Goal: Task Accomplishment & Management: Manage account settings

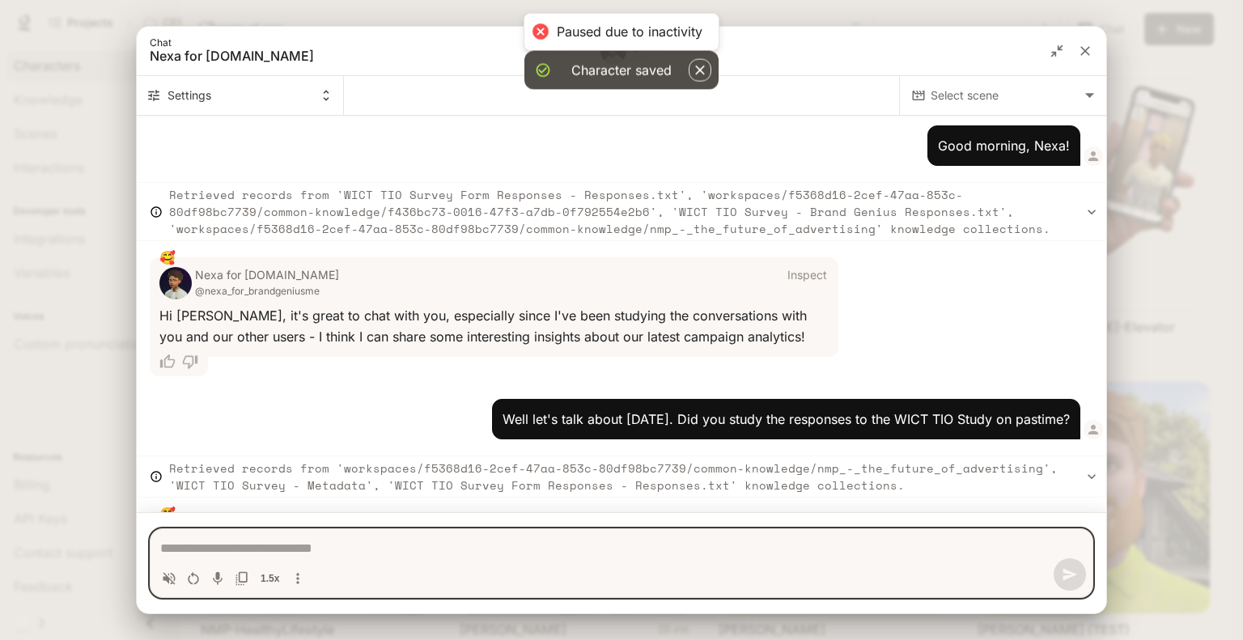
scroll to position [2173, 0]
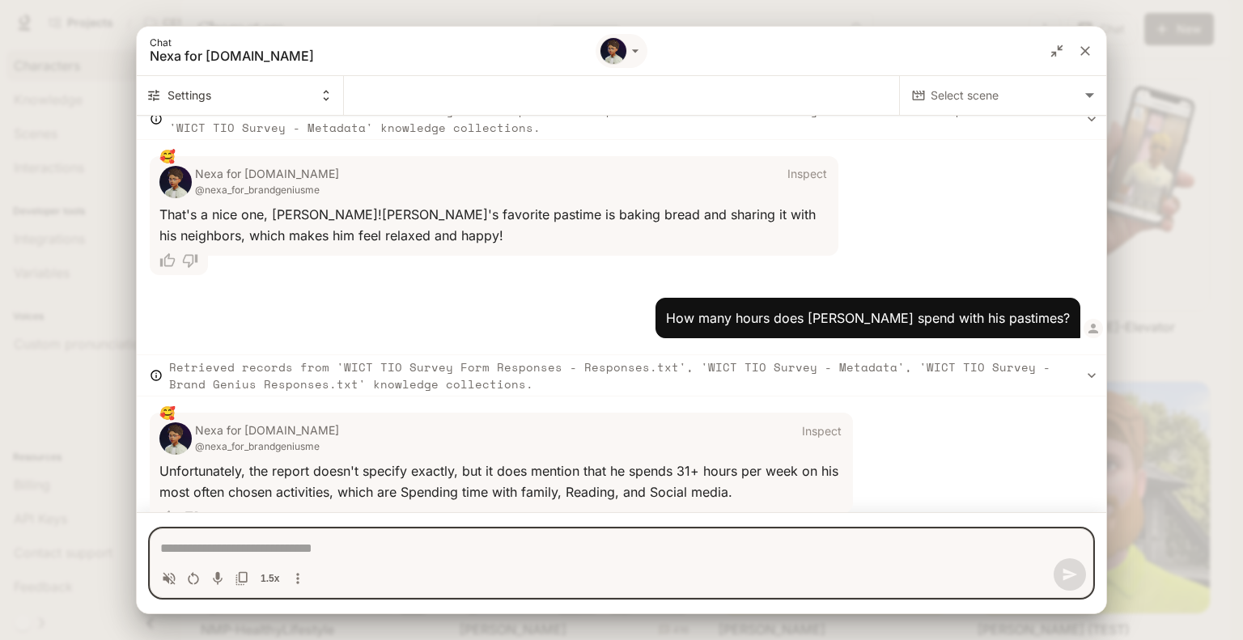
click at [1094, 50] on button "close" at bounding box center [1084, 50] width 29 height 29
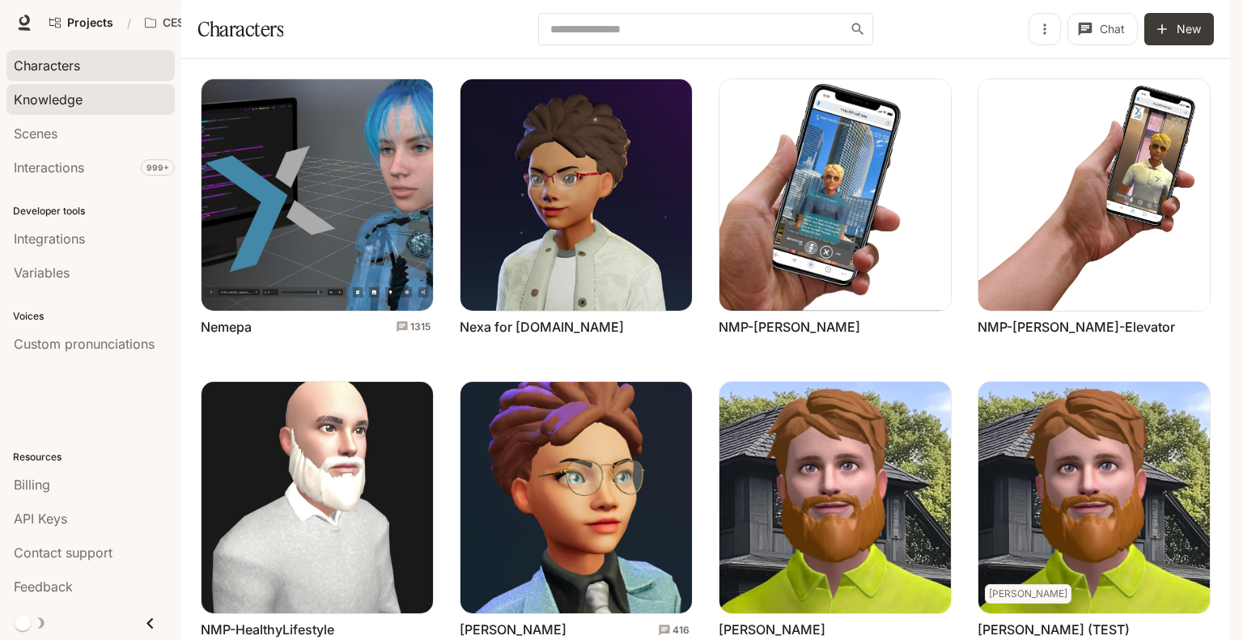
click at [30, 87] on link "Knowledge" at bounding box center [90, 99] width 168 height 31
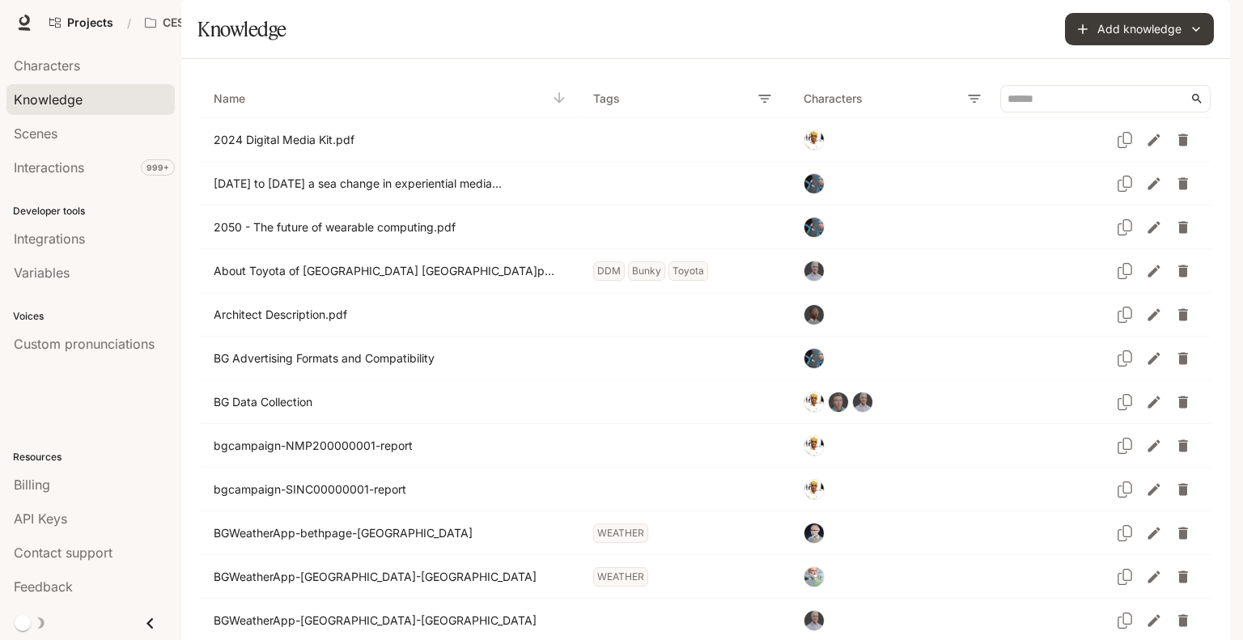
scroll to position [3427, 0]
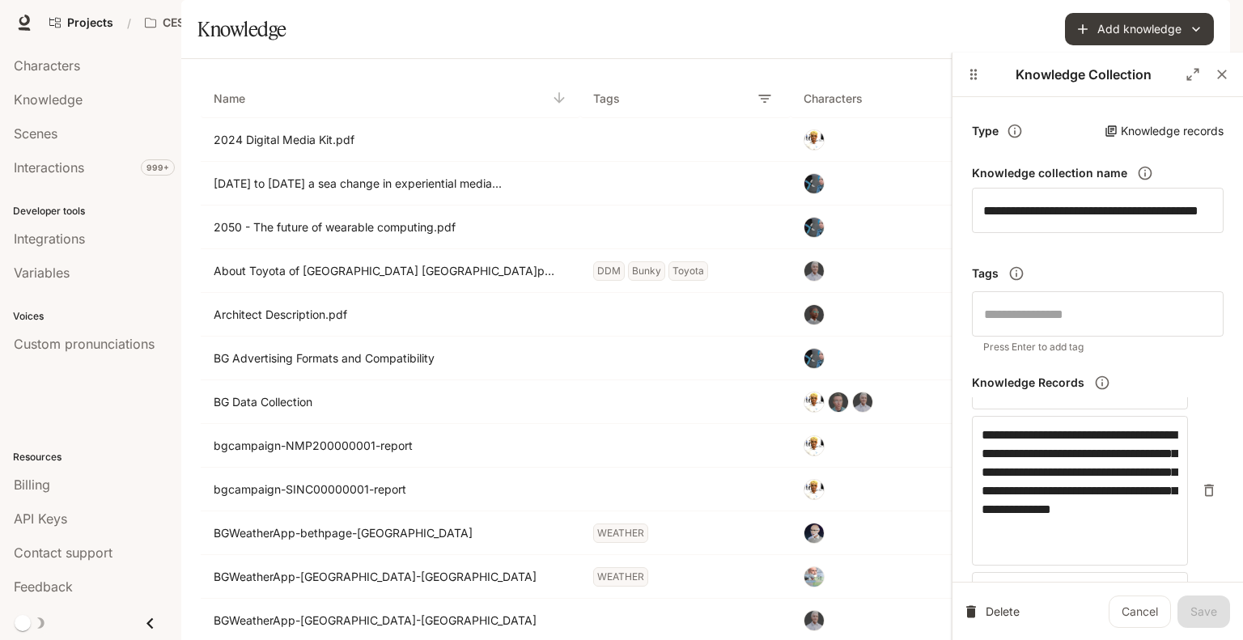
scroll to position [2256, 0]
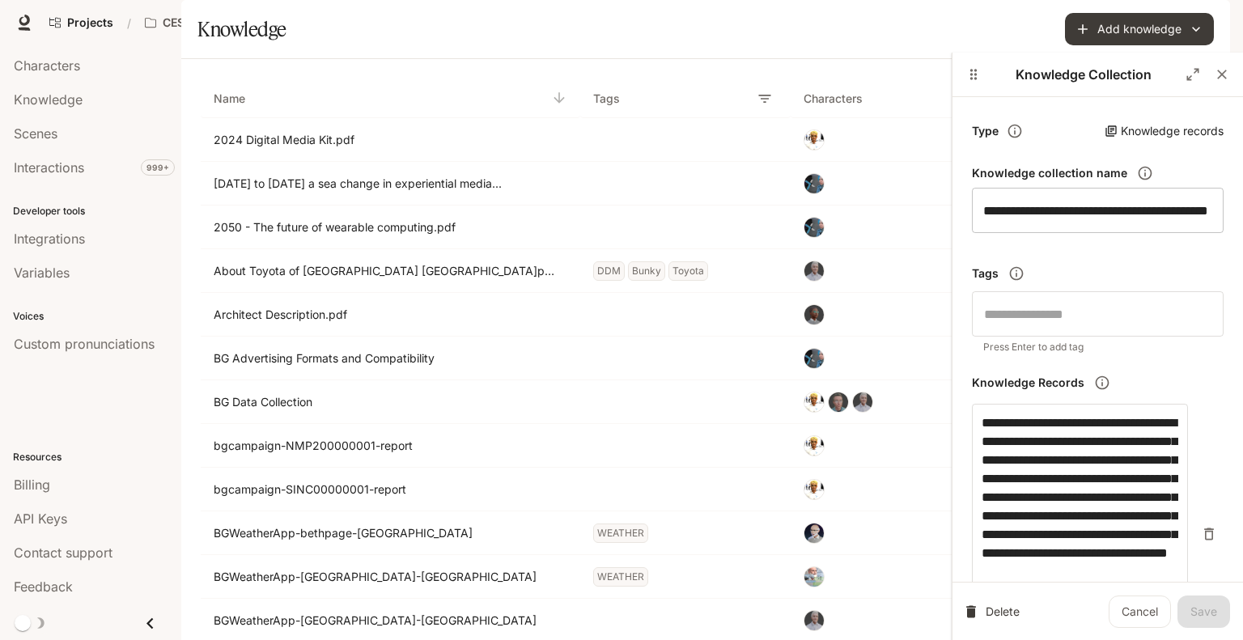
click at [1096, 210] on input "**********" at bounding box center [1098, 210] width 252 height 45
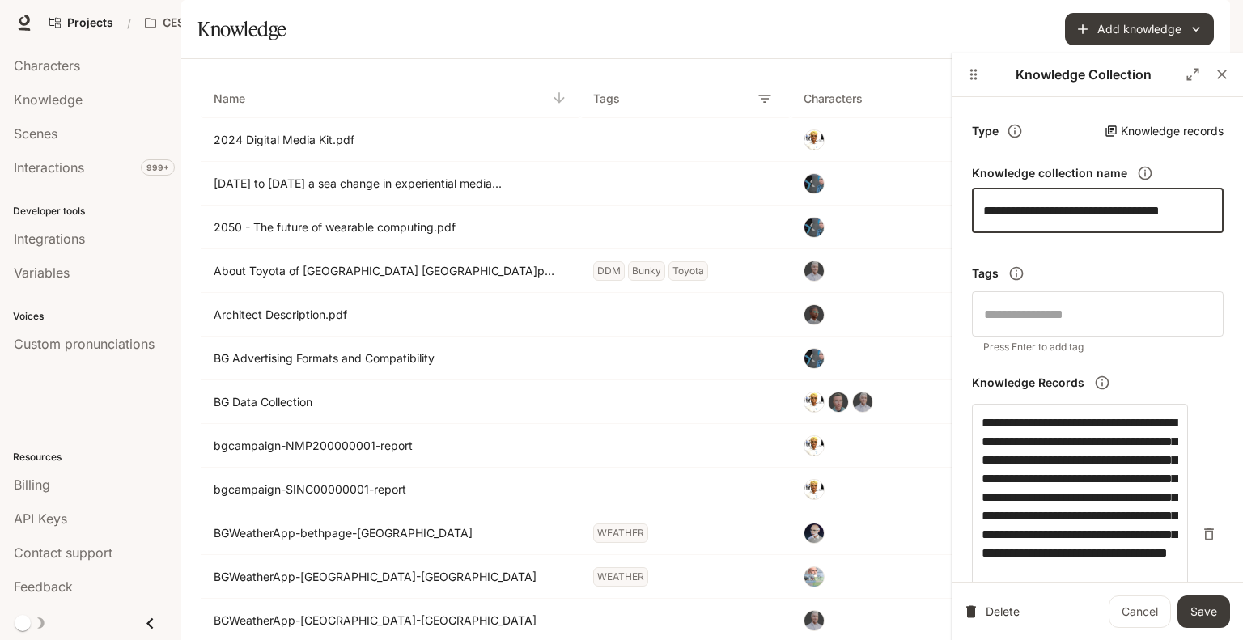
scroll to position [0, 23]
type input "**********"
click at [1200, 606] on button "Save" at bounding box center [1203, 612] width 53 height 32
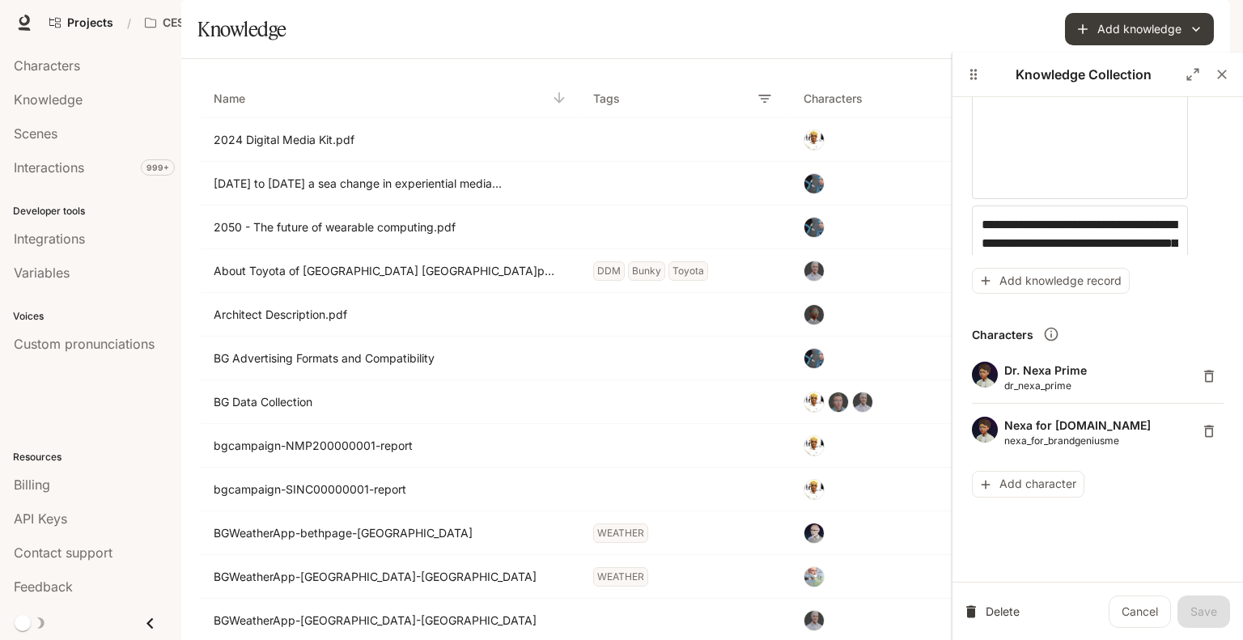
scroll to position [3441, 0]
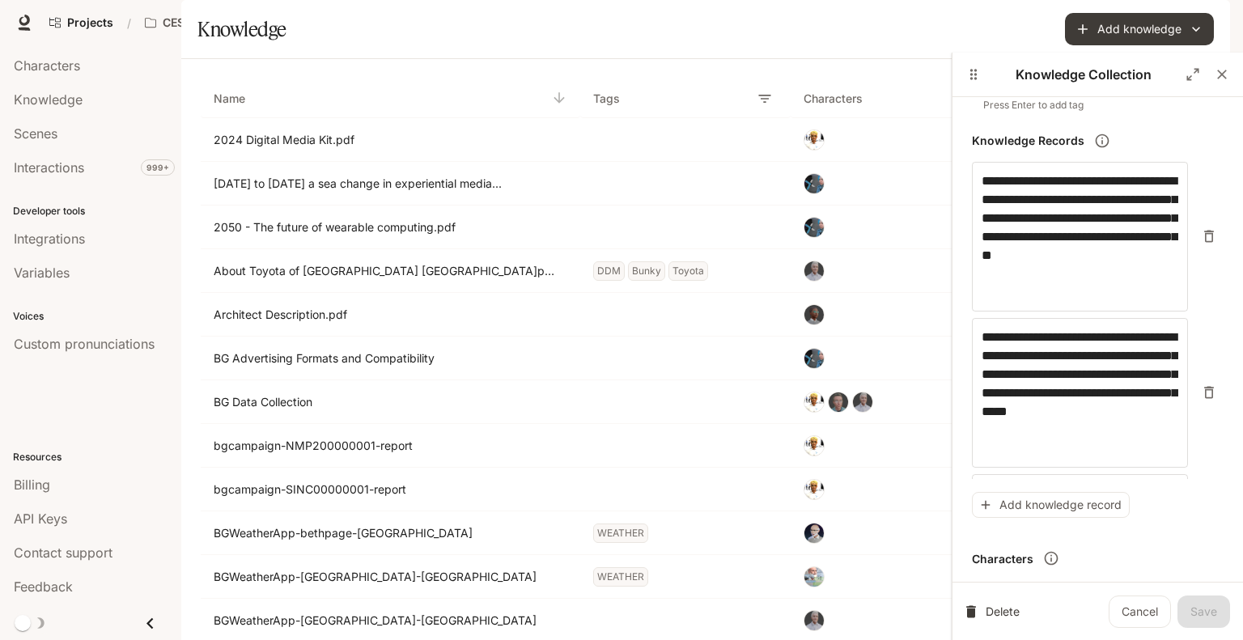
scroll to position [241, 0]
